Goal: Task Accomplishment & Management: Use online tool/utility

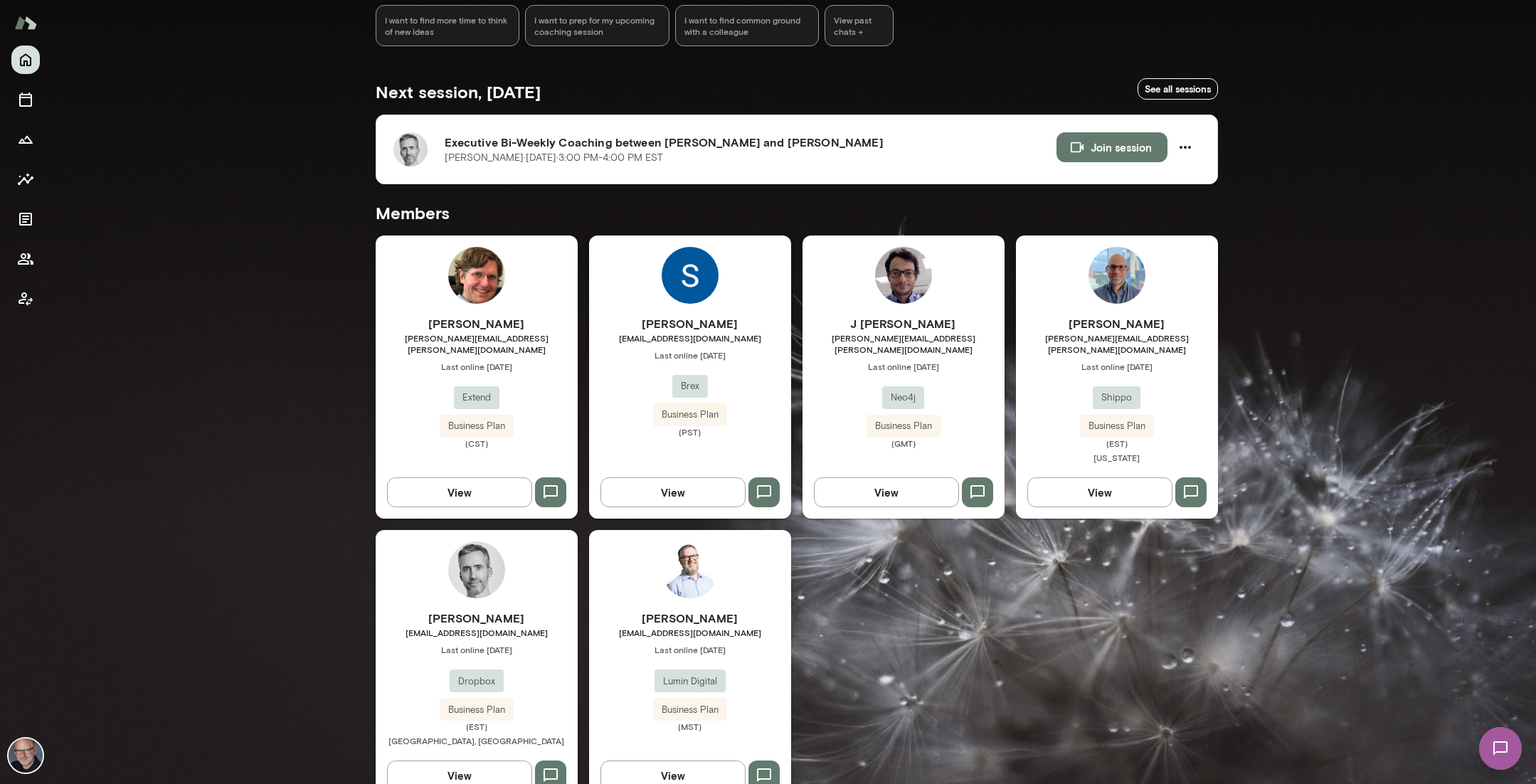
scroll to position [222, 0]
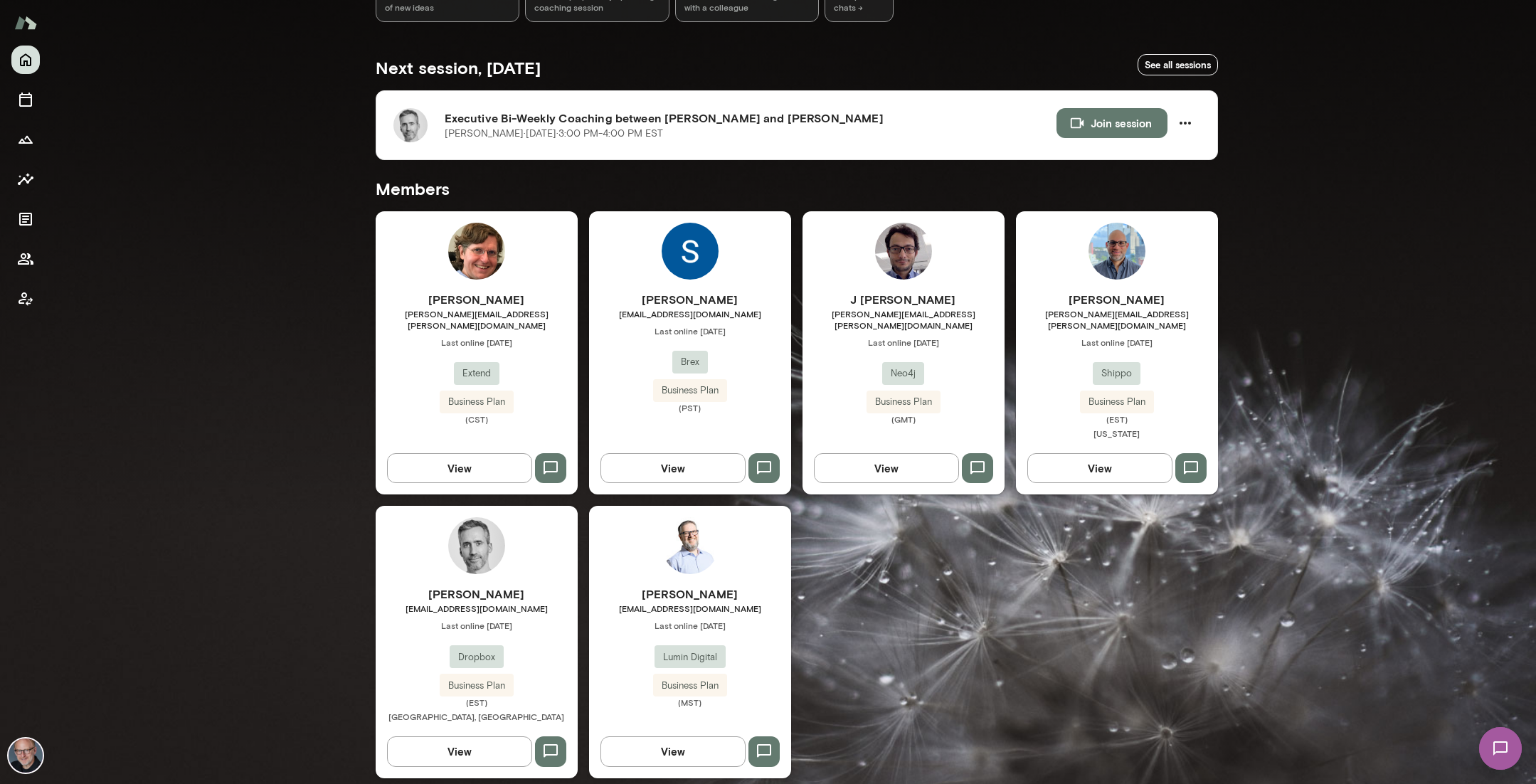
click at [509, 585] on h6 "[PERSON_NAME]" at bounding box center [477, 594] width 202 height 17
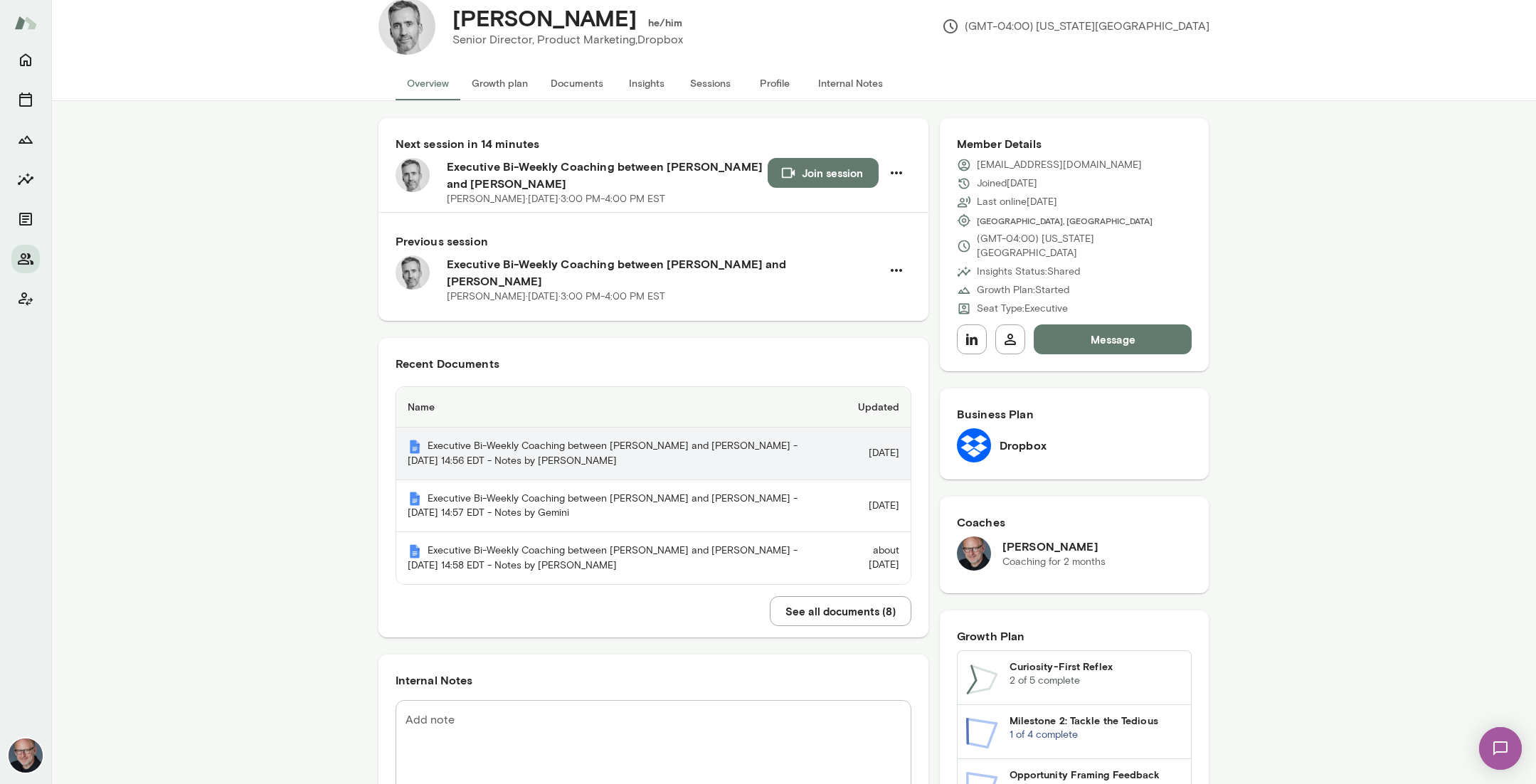
scroll to position [31, 0]
click at [689, 429] on th "Executive Bi-Weekly Coaching between [PERSON_NAME] and [PERSON_NAME] - [DATE] 1…" at bounding box center [616, 453] width 439 height 53
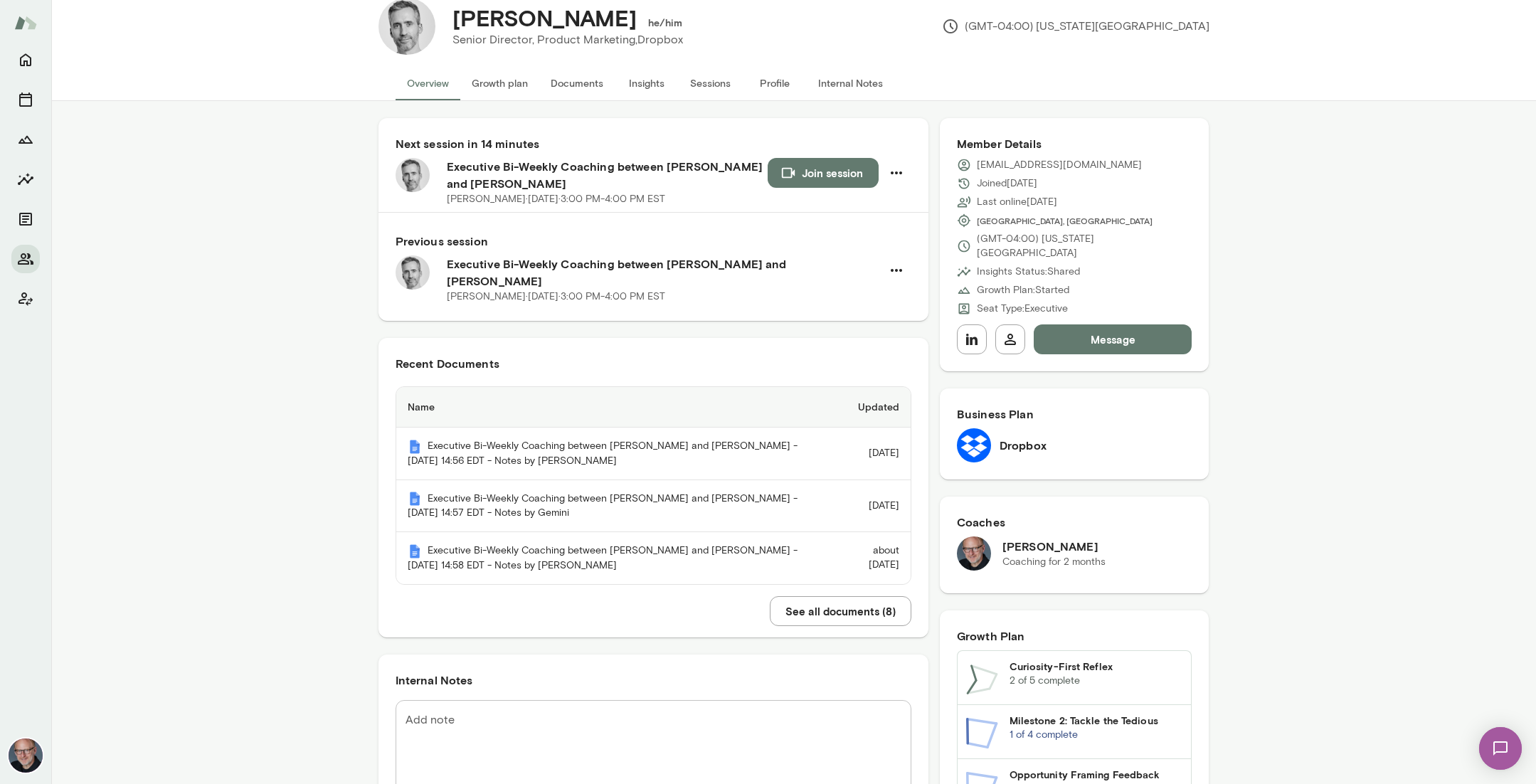
scroll to position [0, 0]
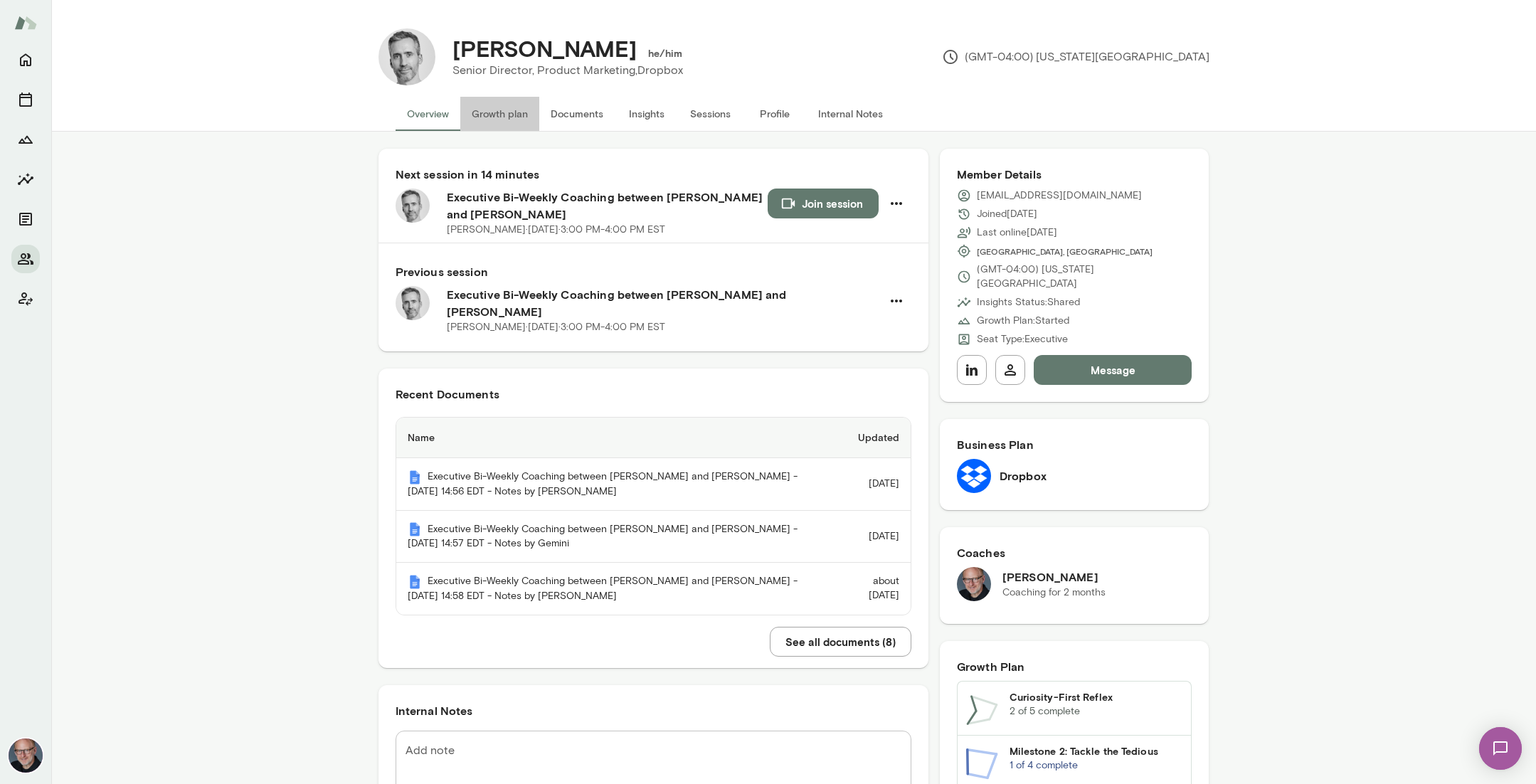
click at [519, 114] on button "Growth plan" at bounding box center [500, 114] width 79 height 34
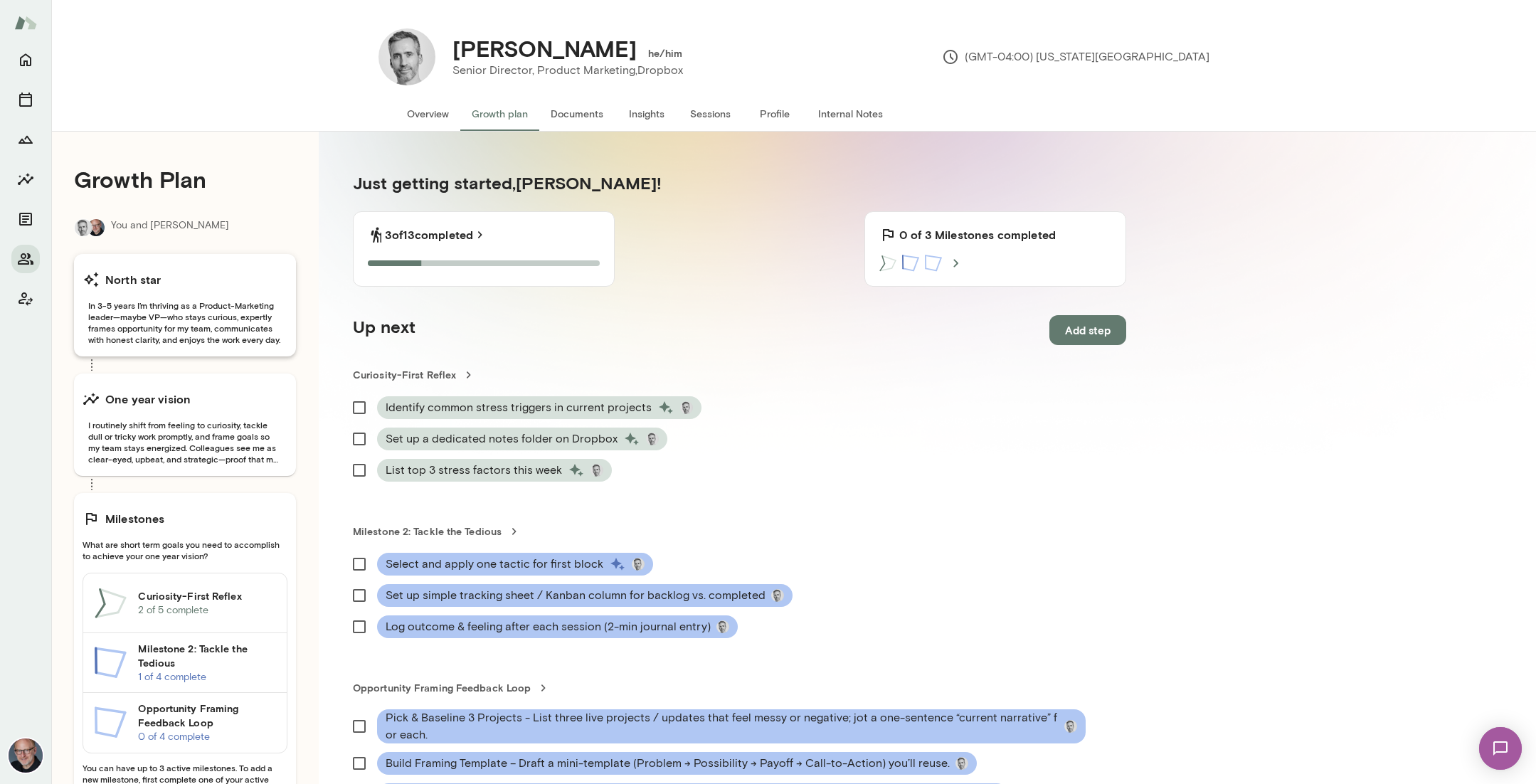
click at [251, 330] on span "In 3-5 years I’m thriving as a Product-Marketing leader—maybe VP—who stays curi…" at bounding box center [186, 322] width 205 height 45
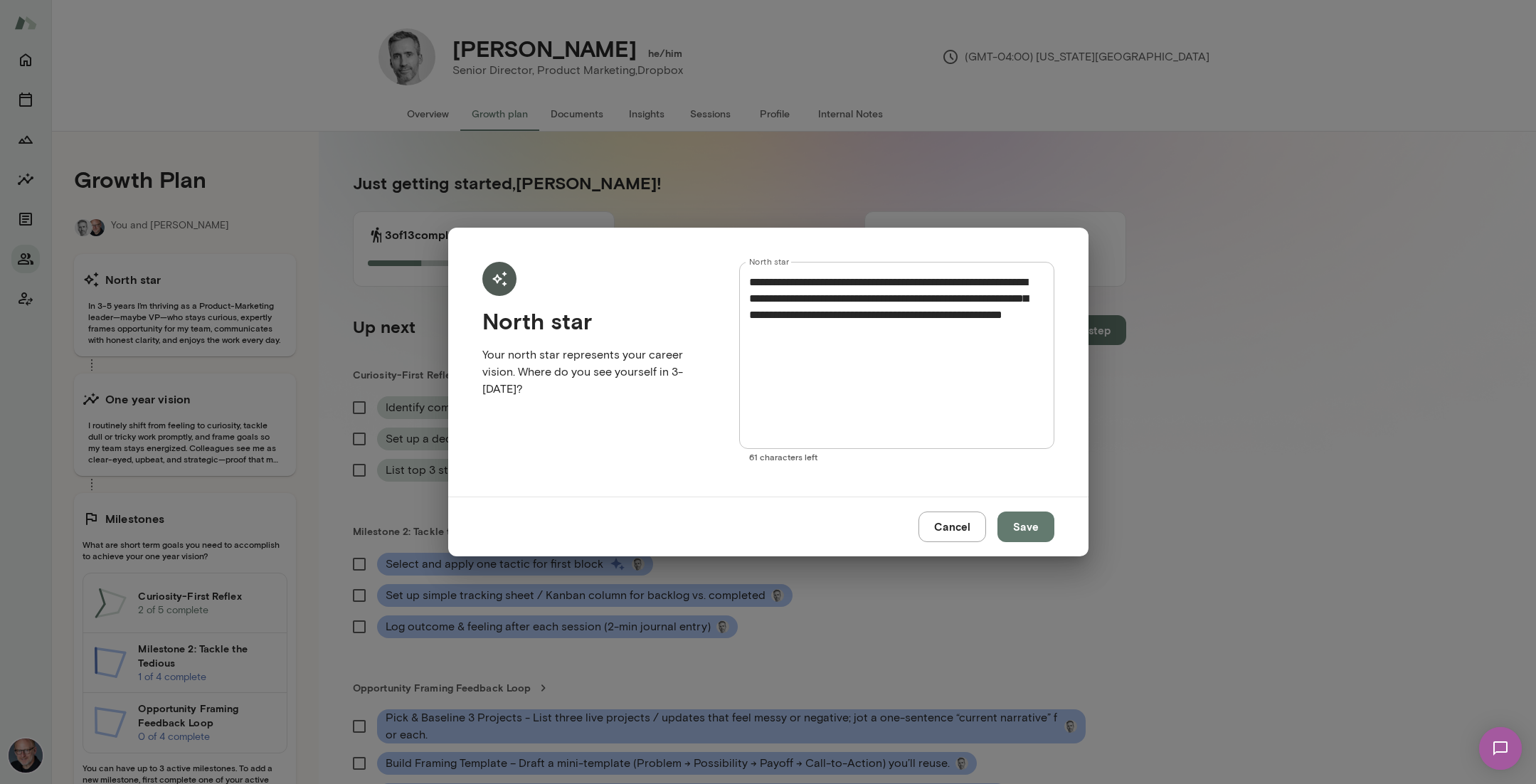
scroll to position [1, 0]
click at [951, 535] on button "Cancel" at bounding box center [952, 526] width 67 height 30
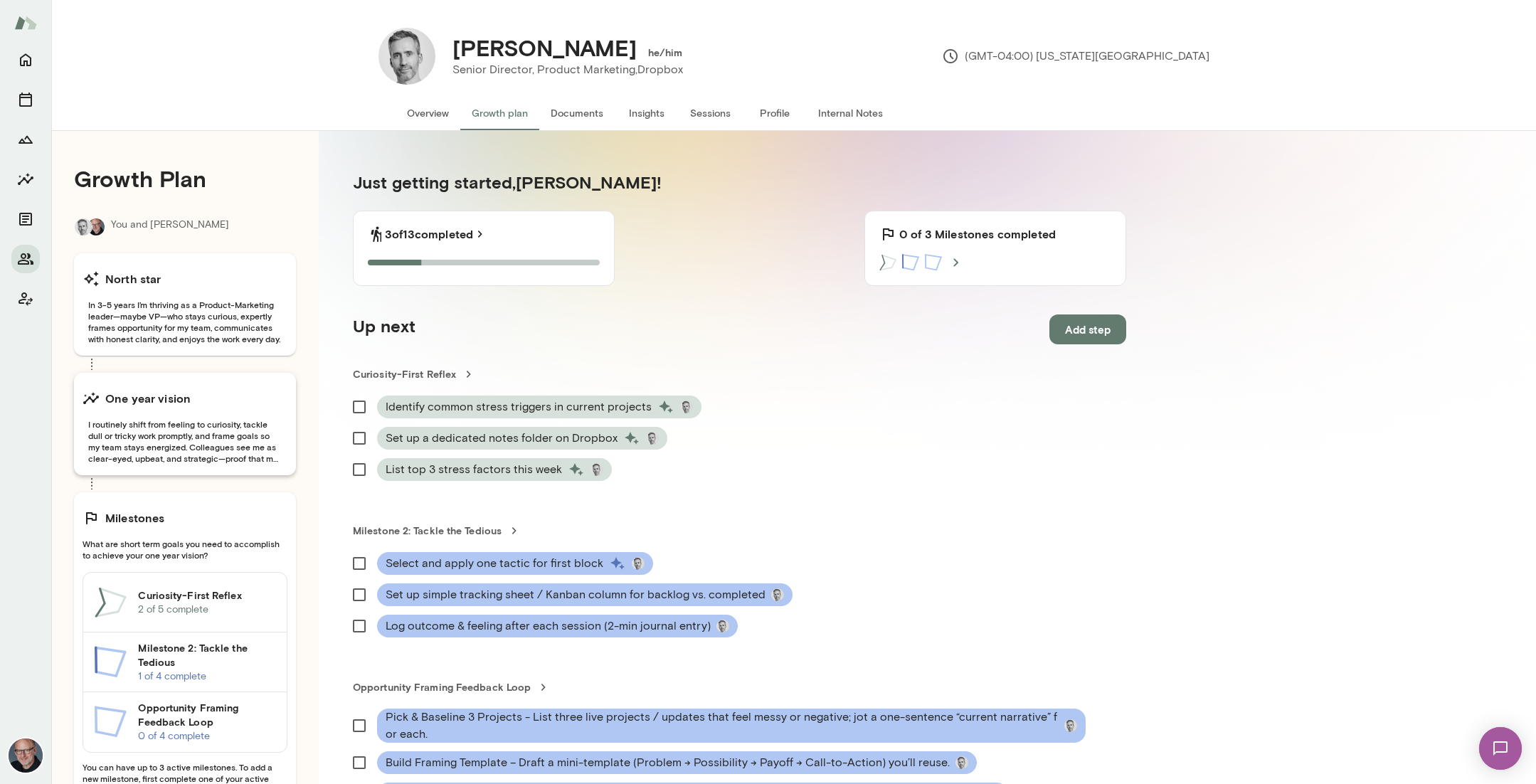
click at [214, 410] on div "One year vision" at bounding box center [186, 398] width 205 height 29
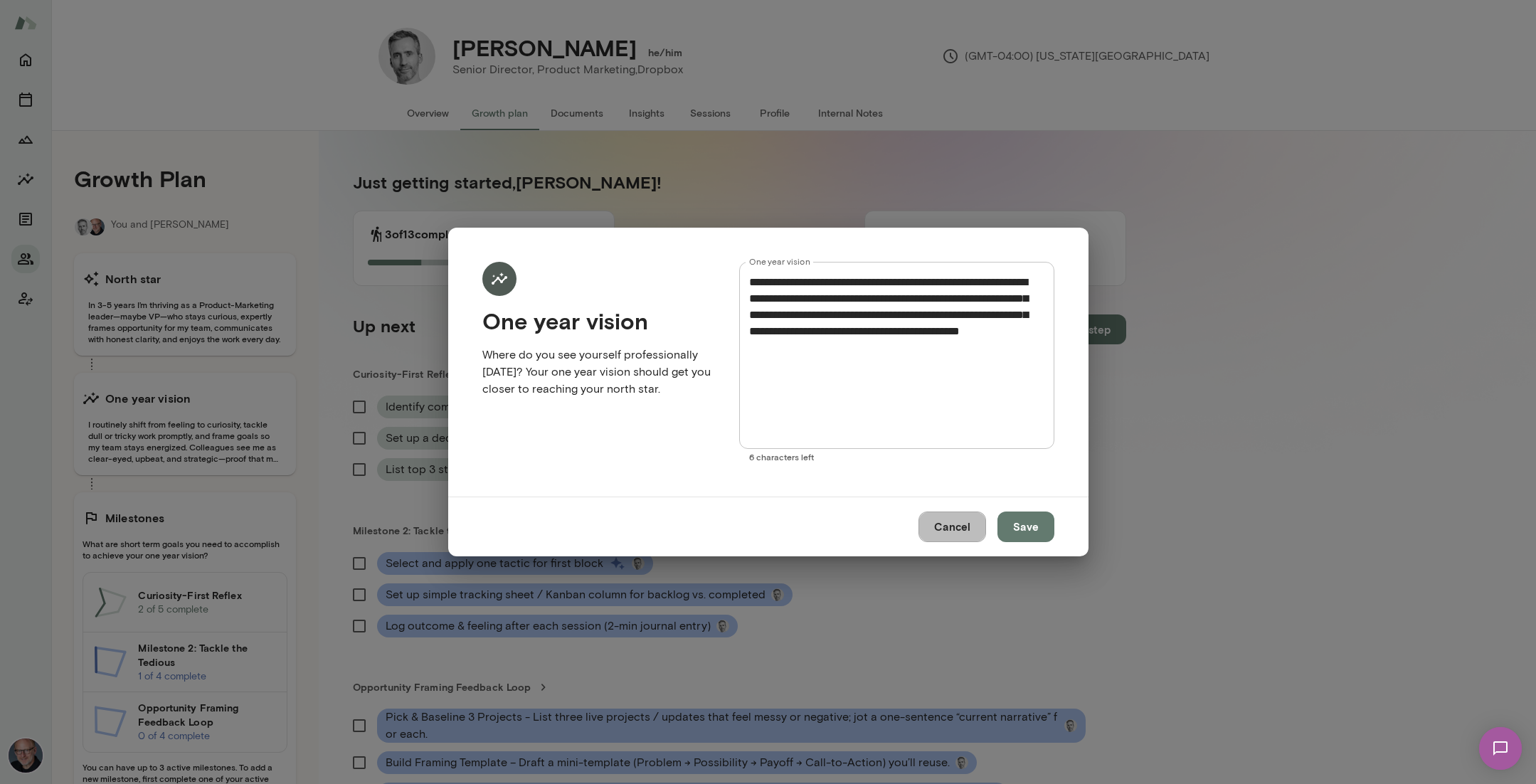
drag, startPoint x: 970, startPoint y: 513, endPoint x: 893, endPoint y: 513, distance: 77.0
click at [969, 513] on button "Cancel" at bounding box center [952, 526] width 67 height 30
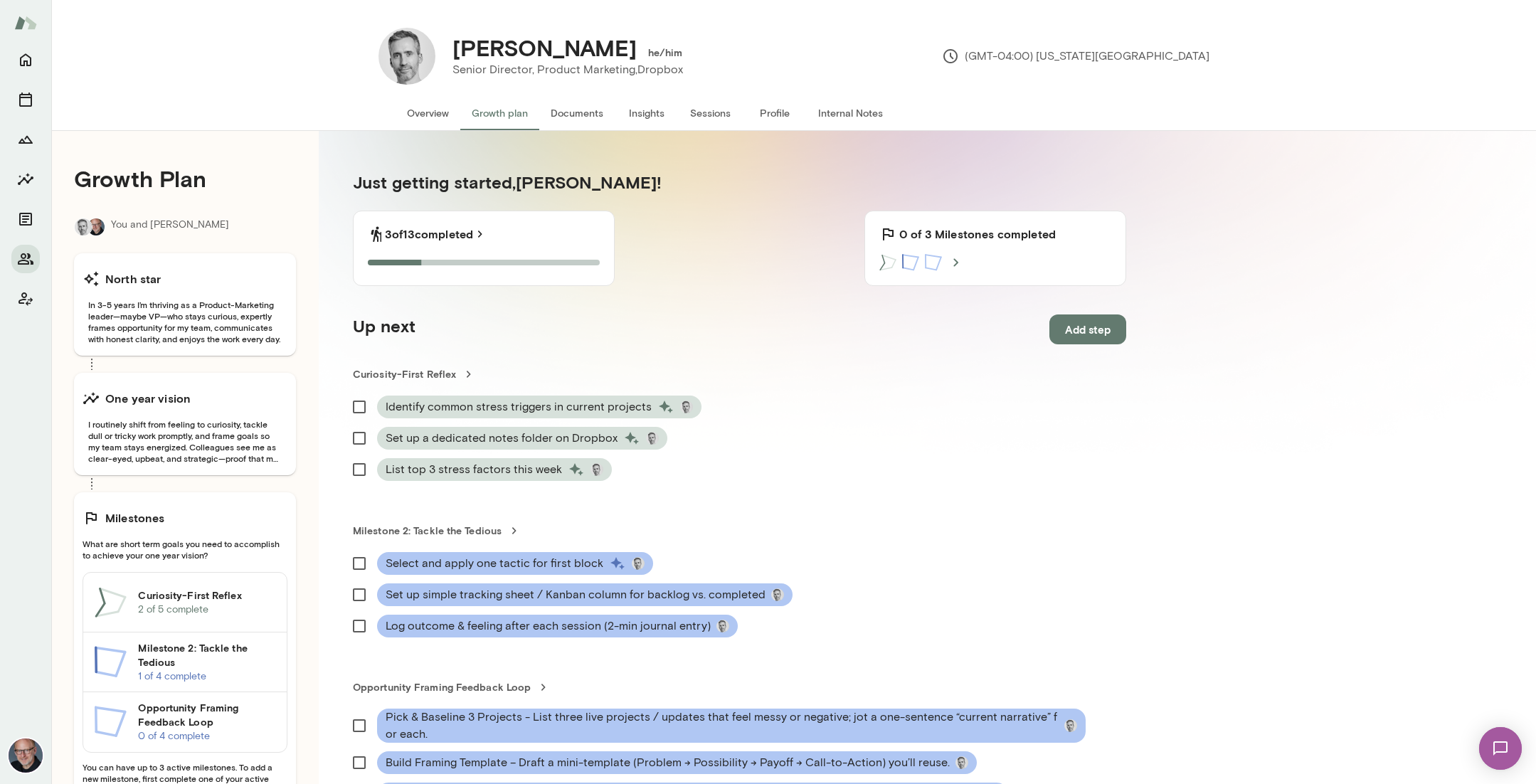
click at [199, 606] on p "2 of 5 complete" at bounding box center [206, 609] width 137 height 14
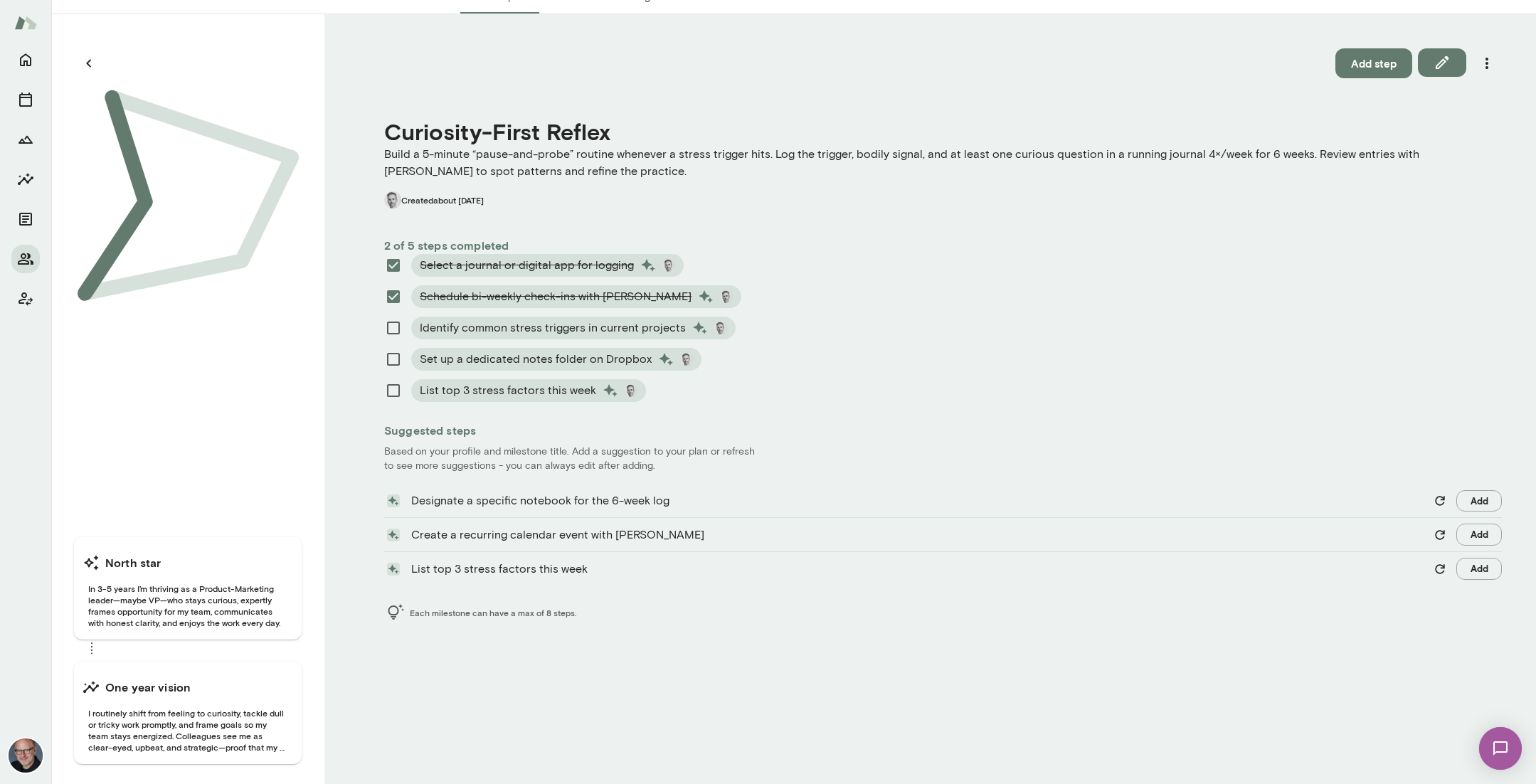
scroll to position [131, 0]
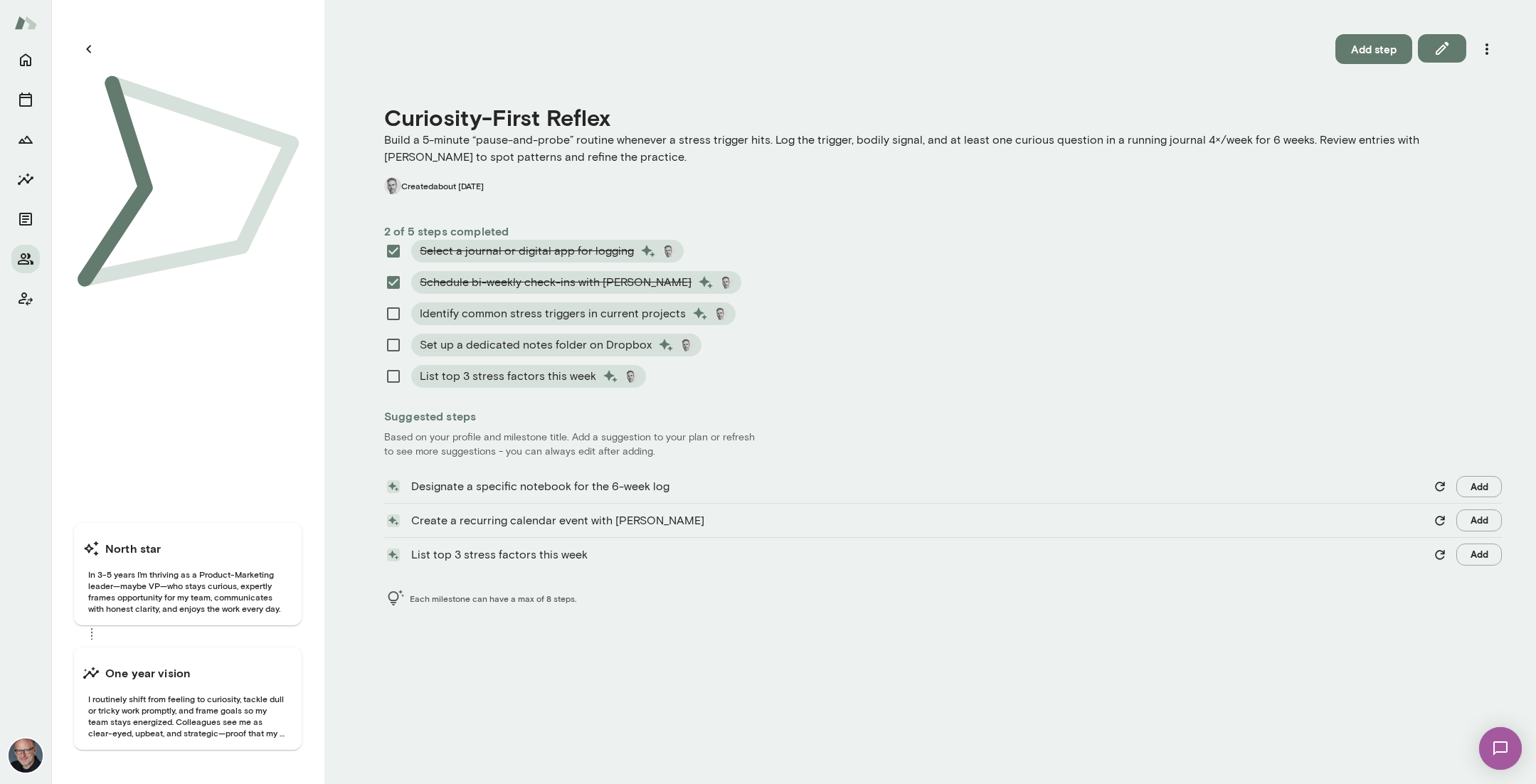
click at [95, 51] on icon "button" at bounding box center [89, 48] width 17 height 17
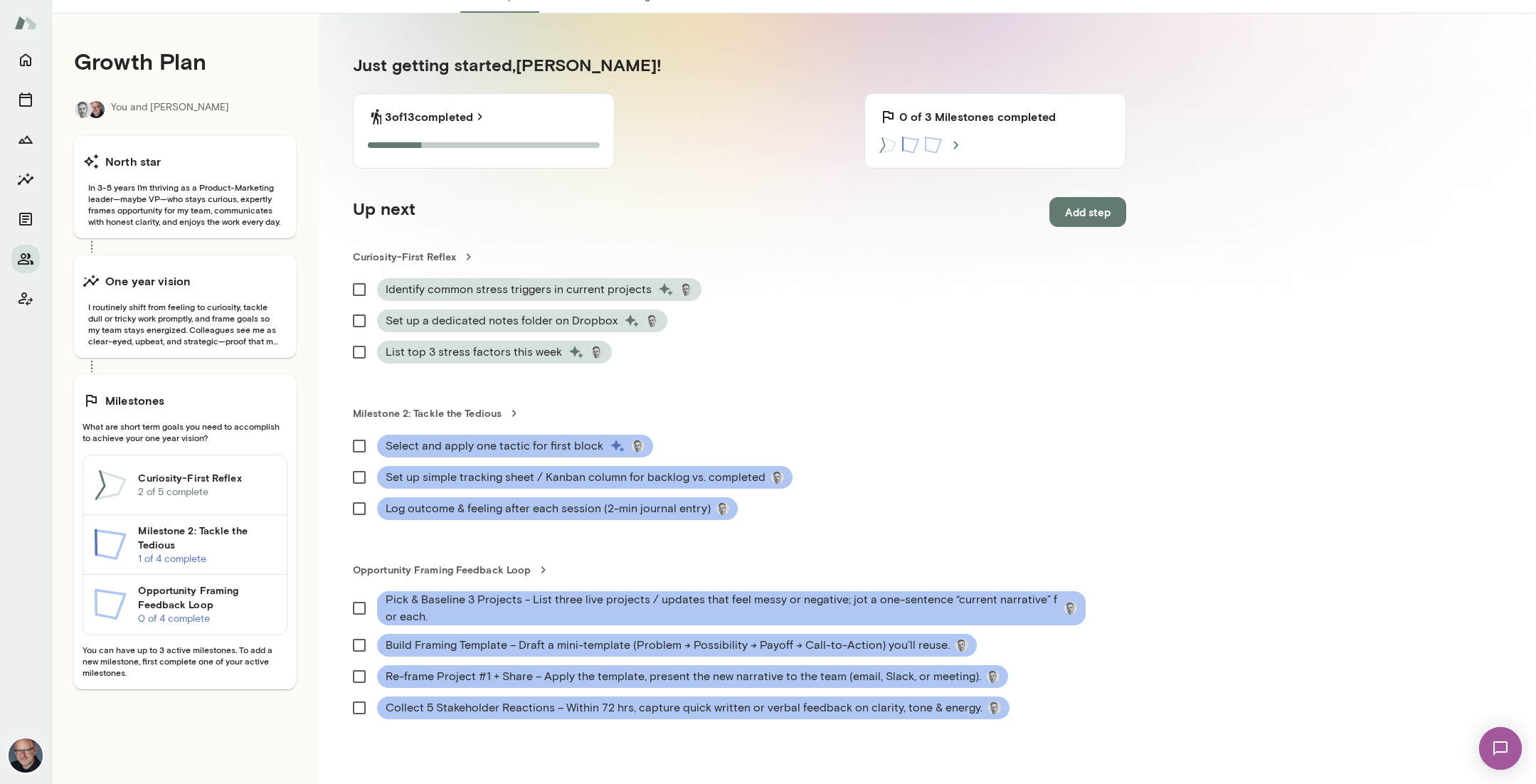
scroll to position [131, 0]
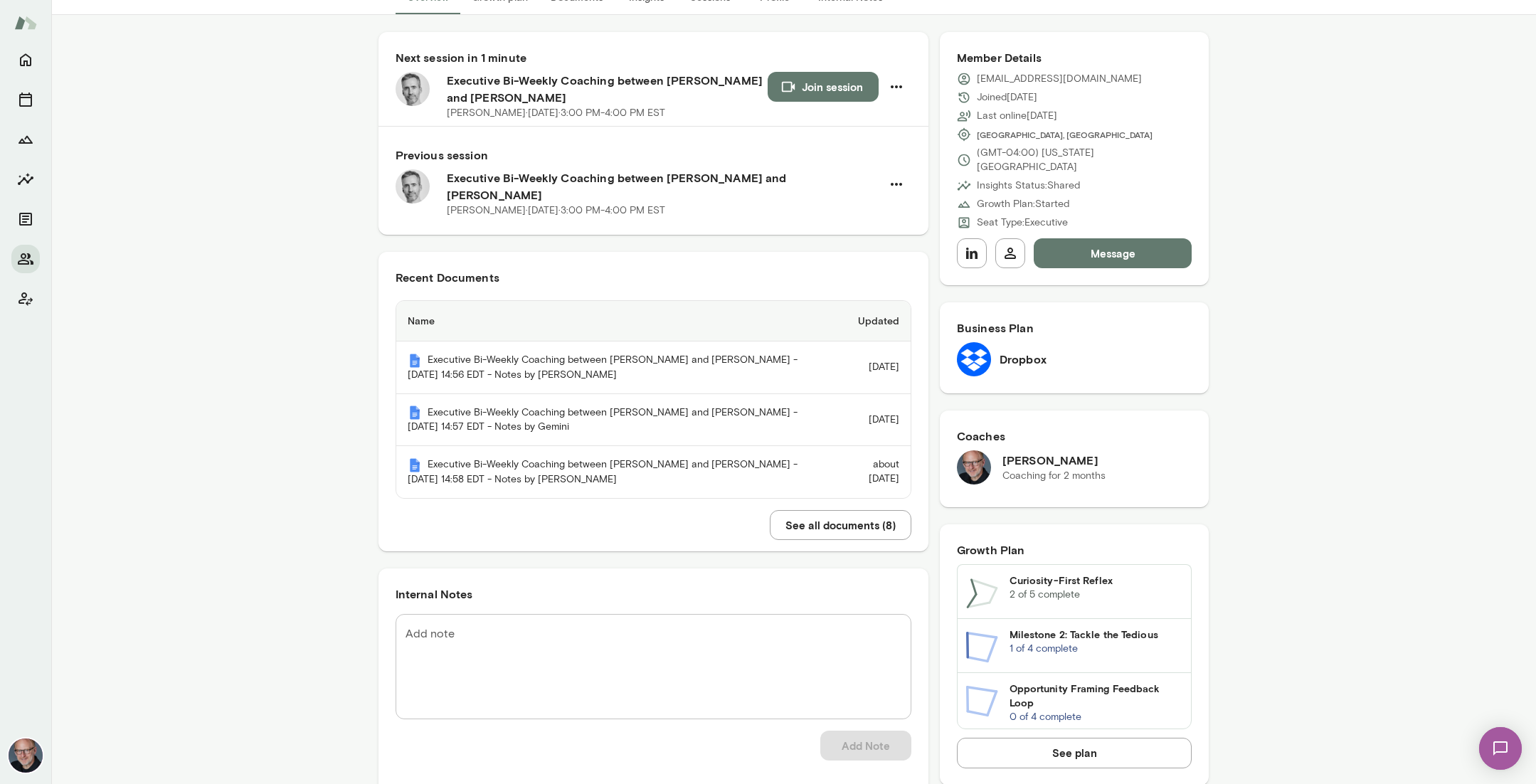
scroll to position [94, 0]
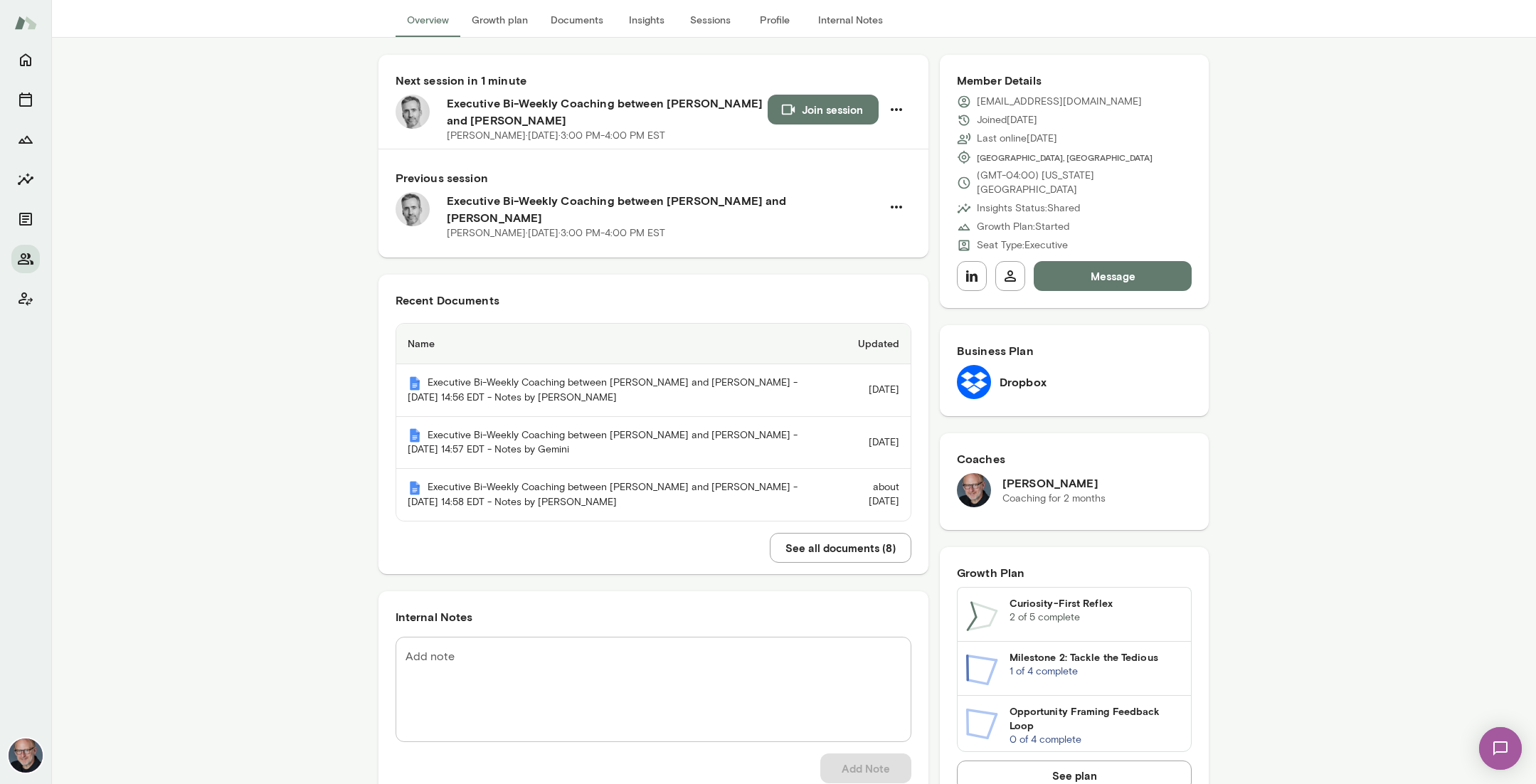
click at [815, 112] on button "Join session" at bounding box center [823, 109] width 111 height 30
